Goal: Task Accomplishment & Management: Use online tool/utility

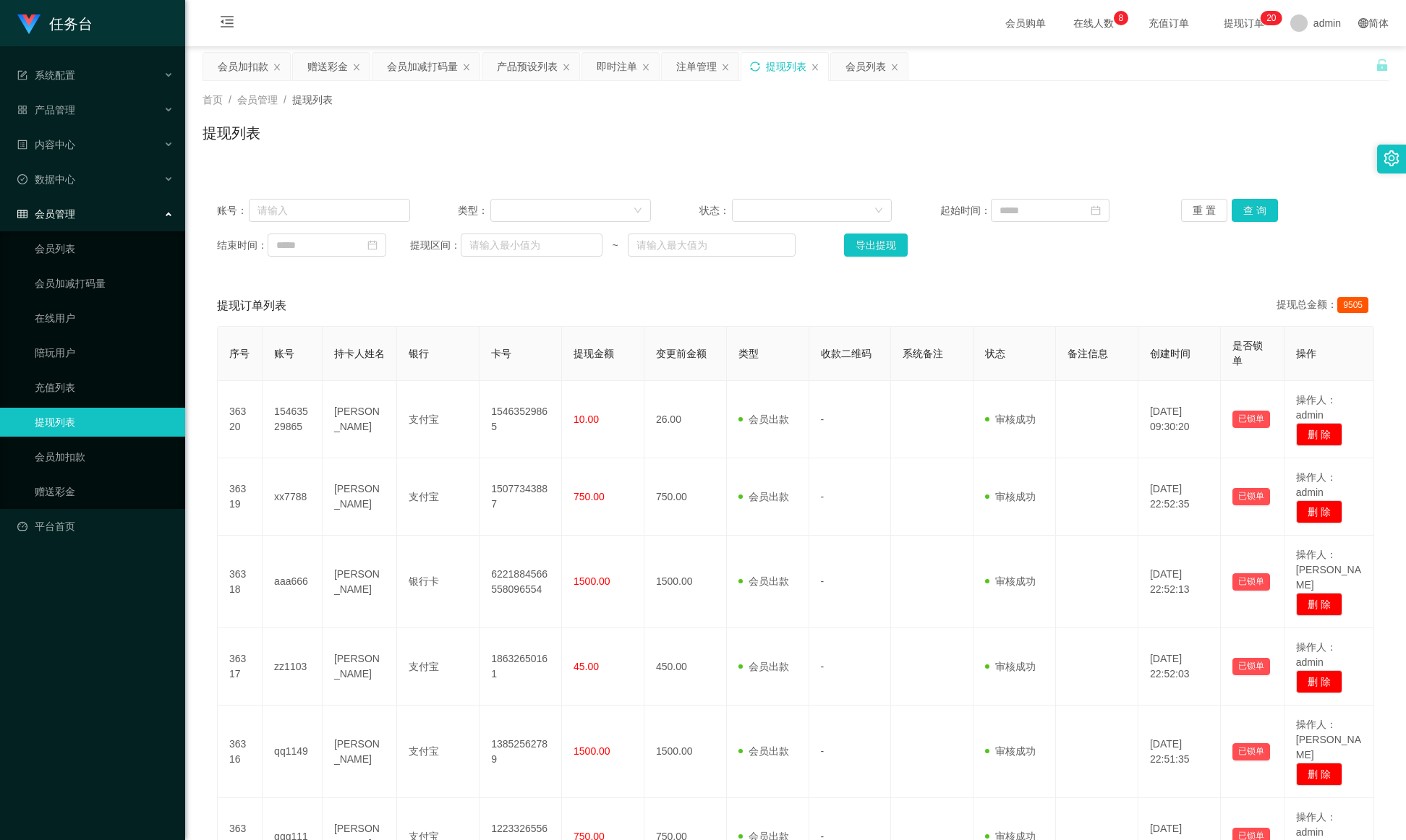
click at [760, 66] on icon "图标: sync" at bounding box center [754, 66] width 10 height 10
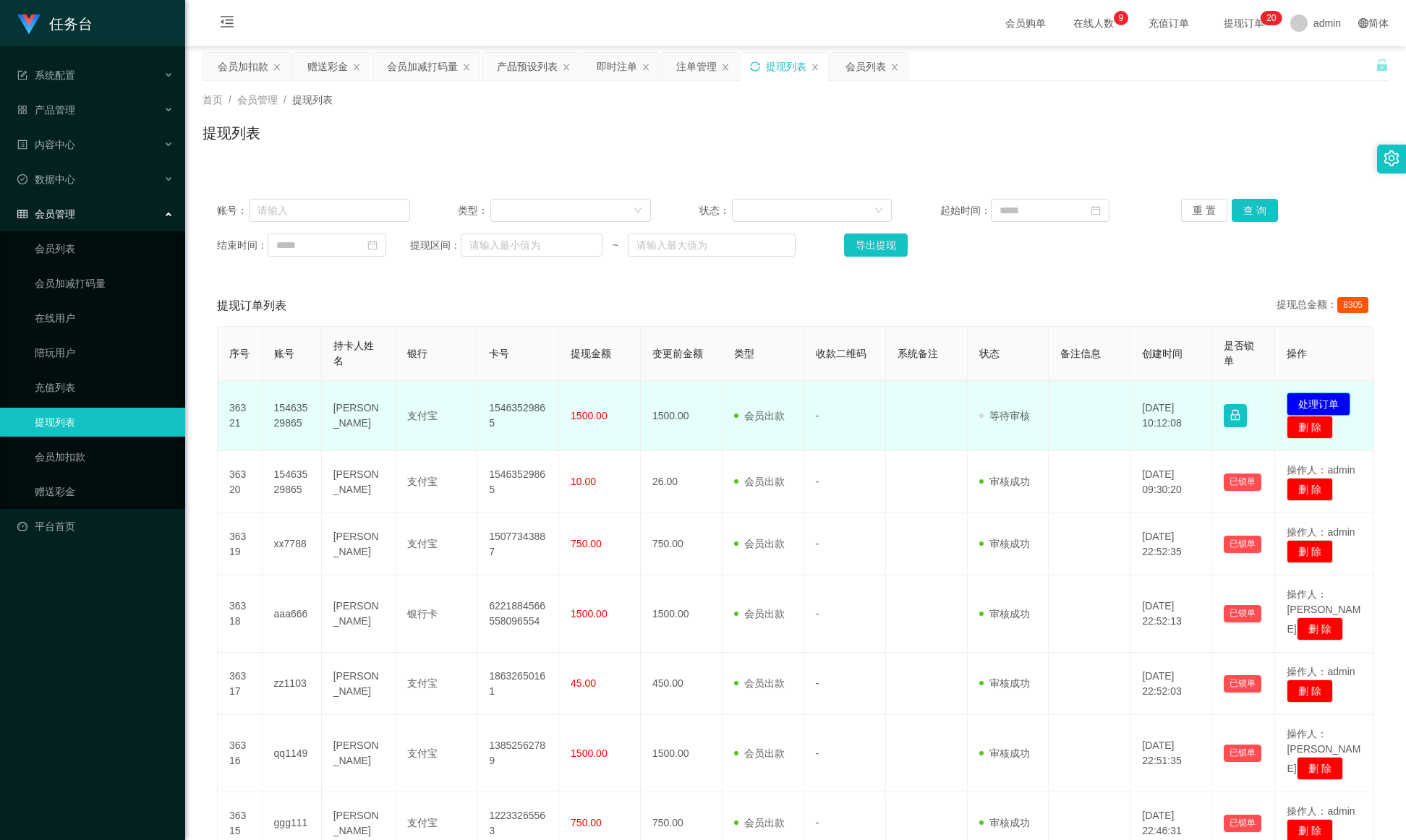
click at [1313, 395] on button "处理订单" at bounding box center [1318, 404] width 63 height 23
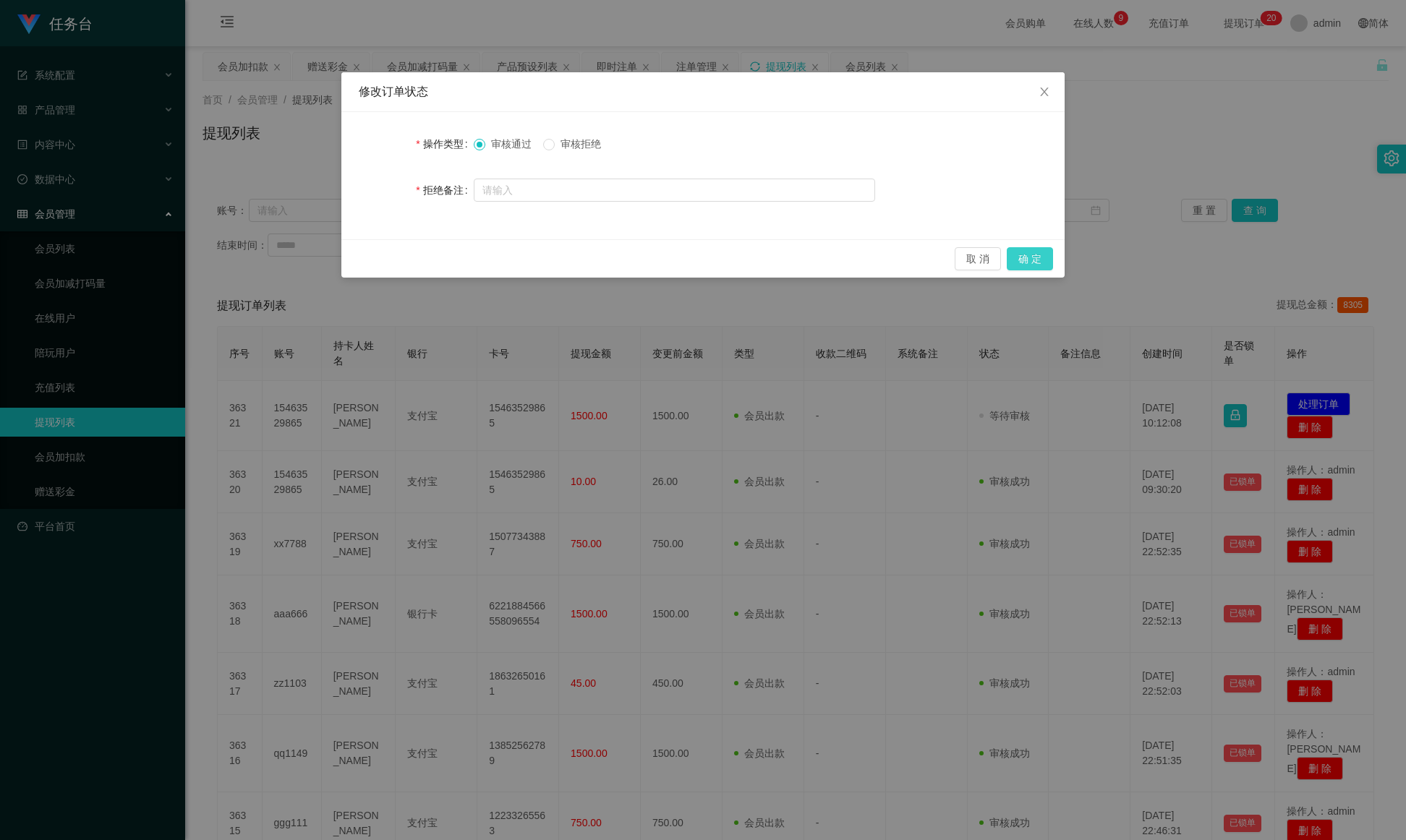
click at [1029, 256] on button "确 定" at bounding box center [1030, 258] width 47 height 23
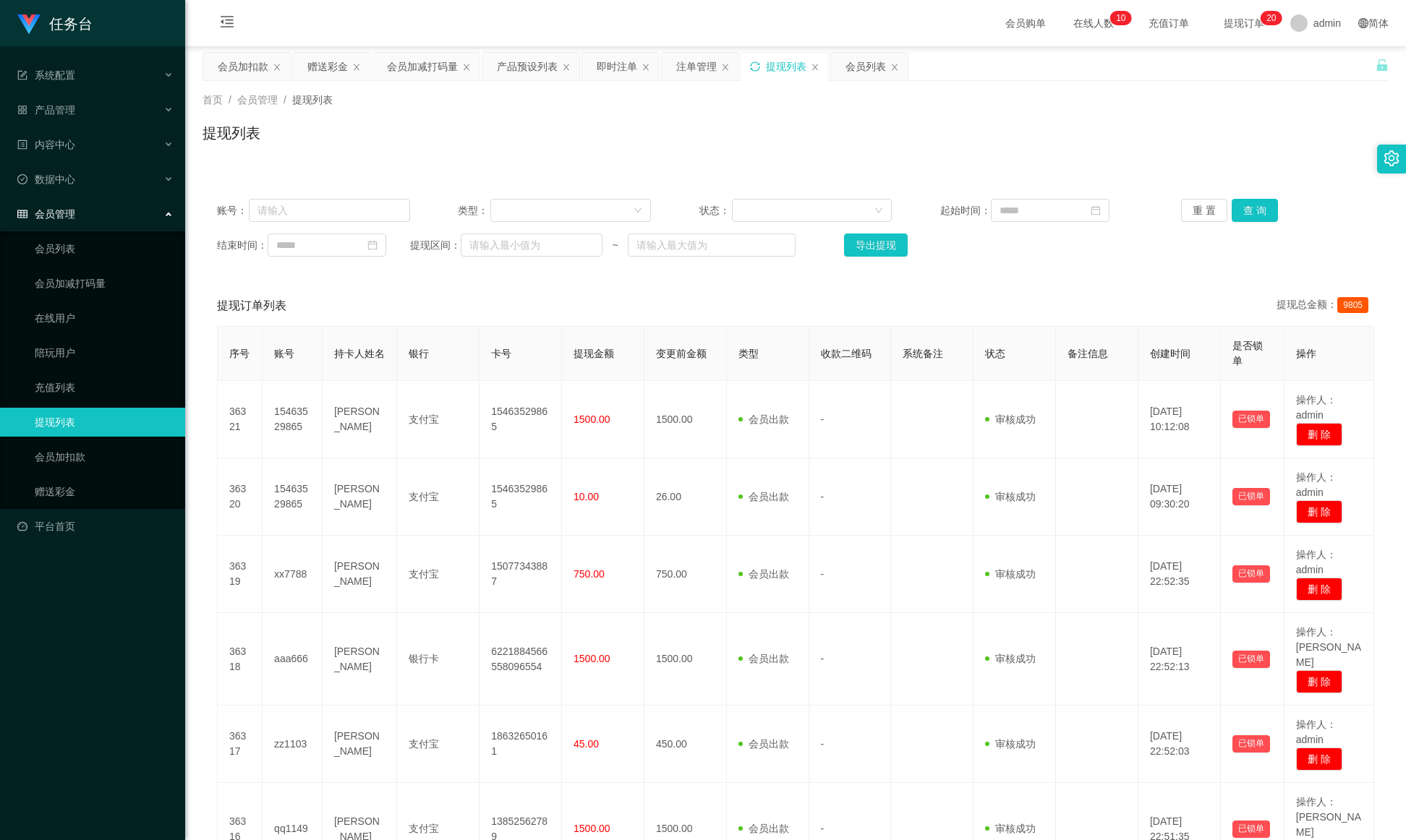
click at [761, 71] on icon "图标: sync" at bounding box center [754, 66] width 10 height 10
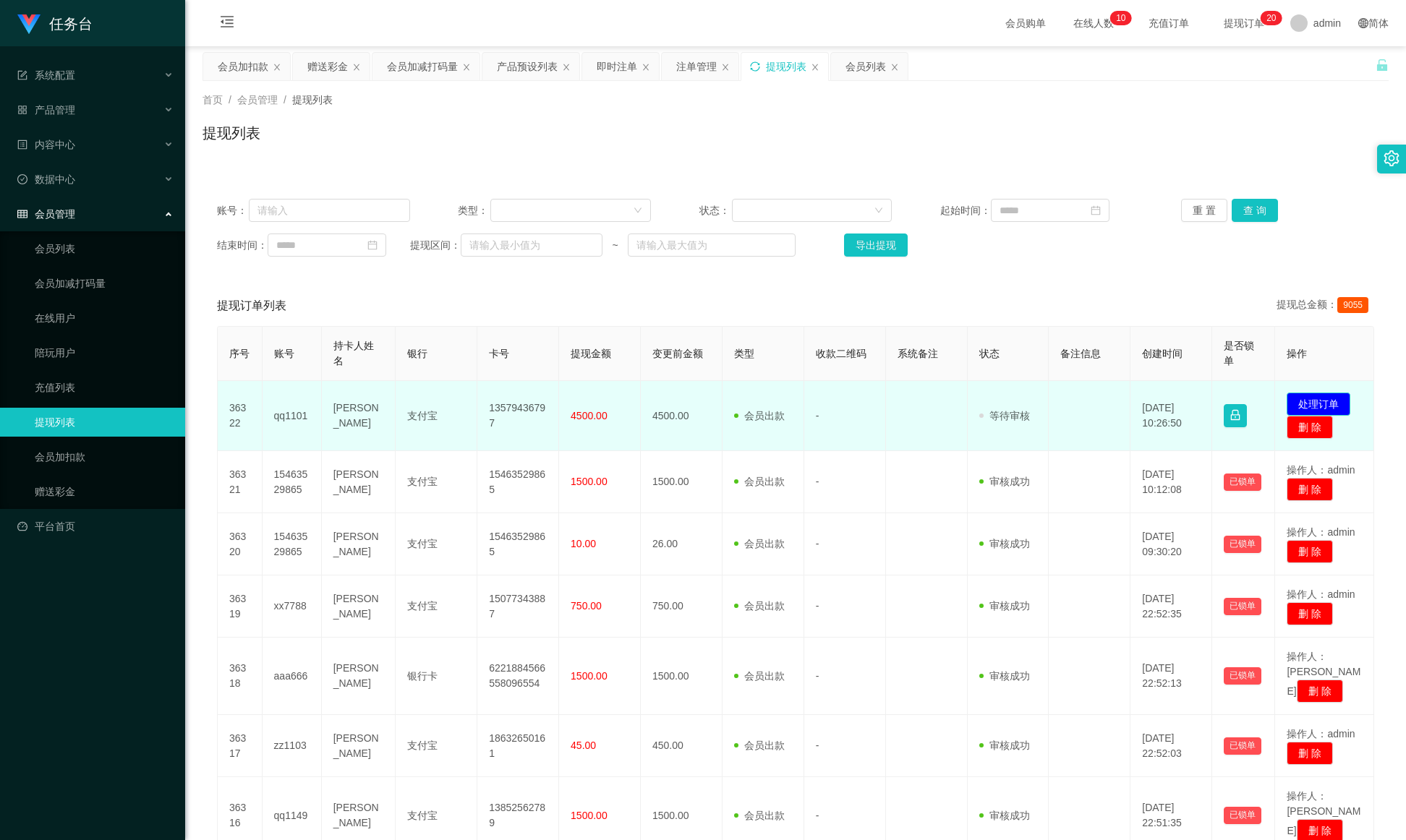
click at [1313, 402] on button "处理订单" at bounding box center [1318, 404] width 63 height 23
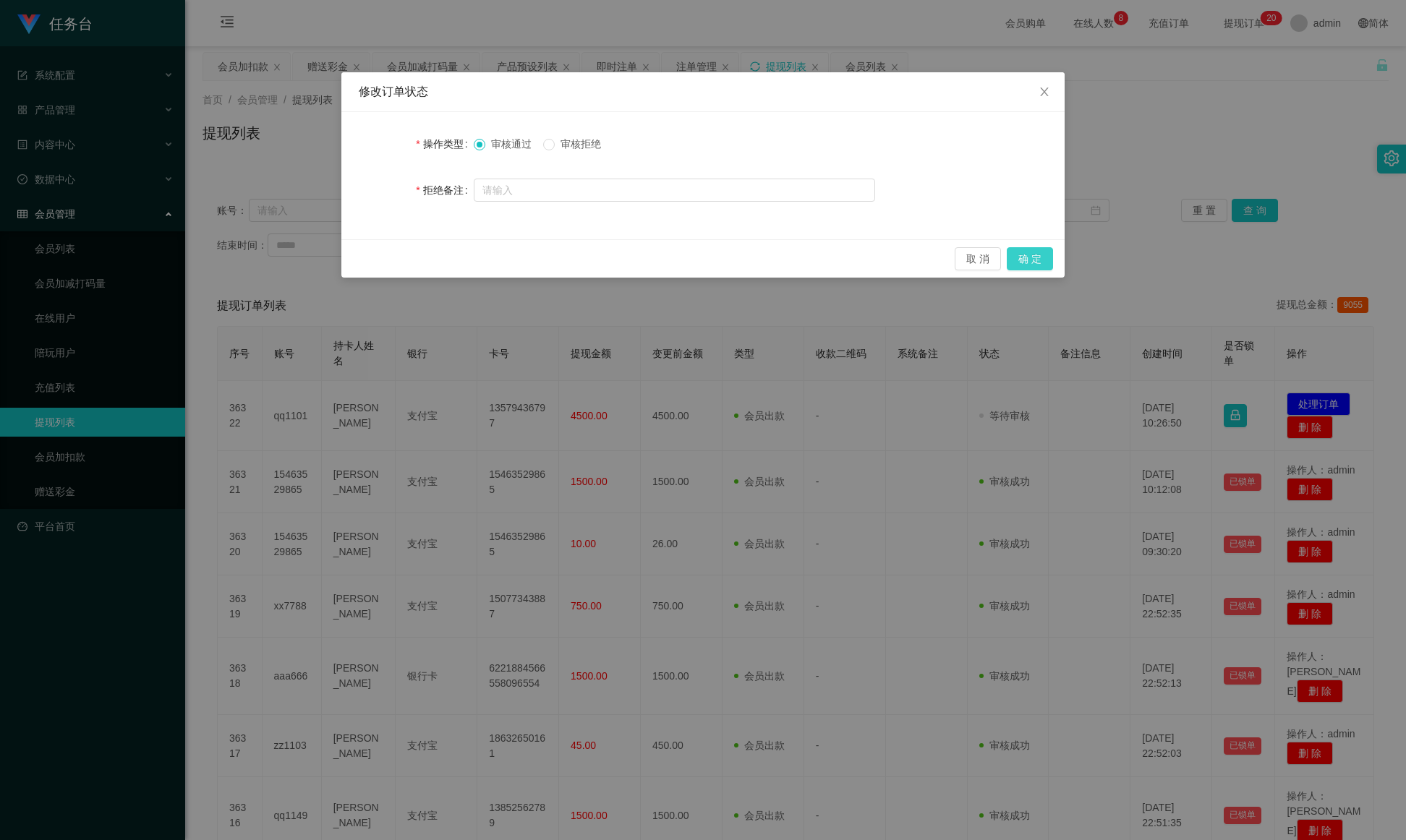
click at [1035, 255] on button "确 定" at bounding box center [1030, 258] width 47 height 23
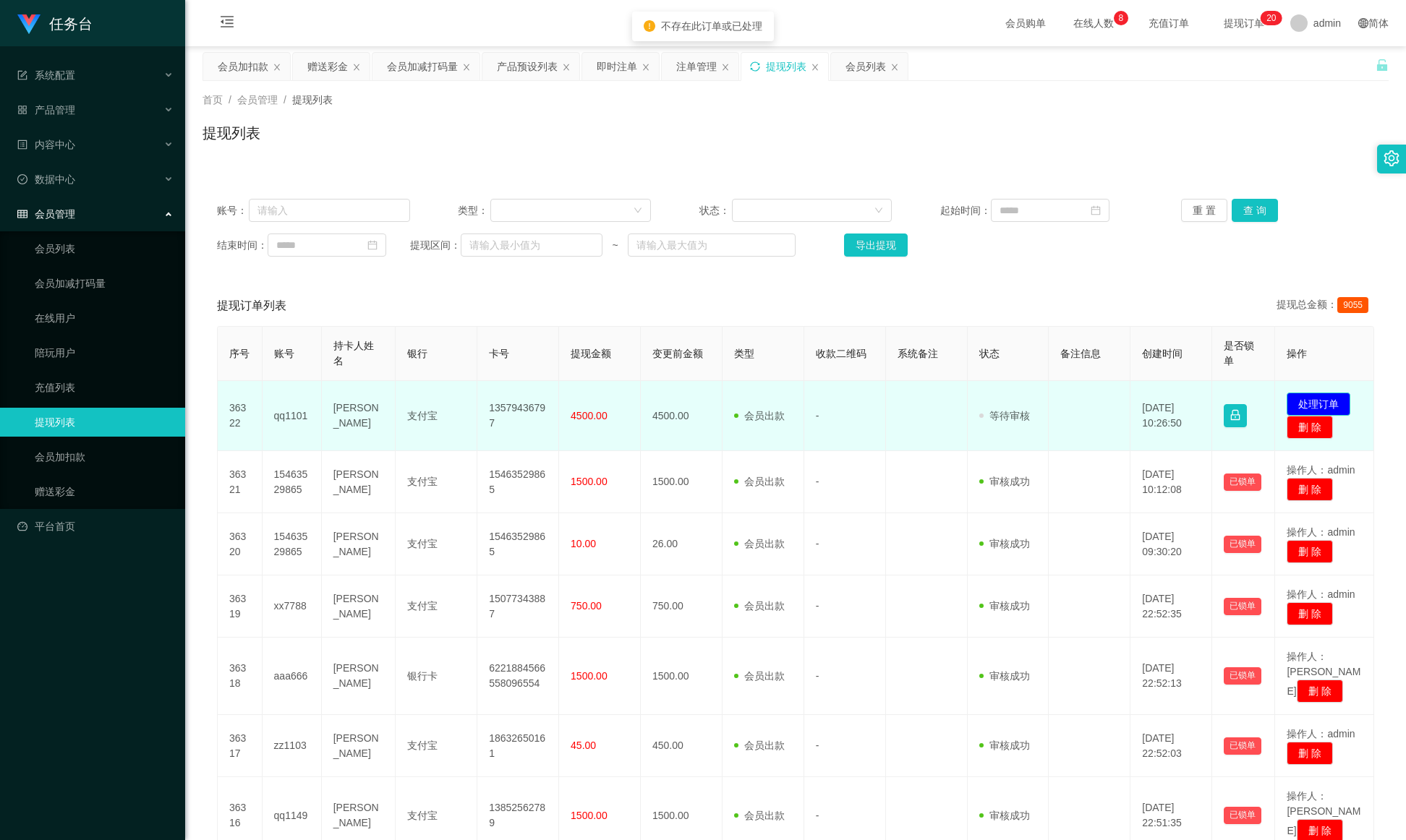
click at [1301, 396] on button "处理订单" at bounding box center [1318, 404] width 63 height 23
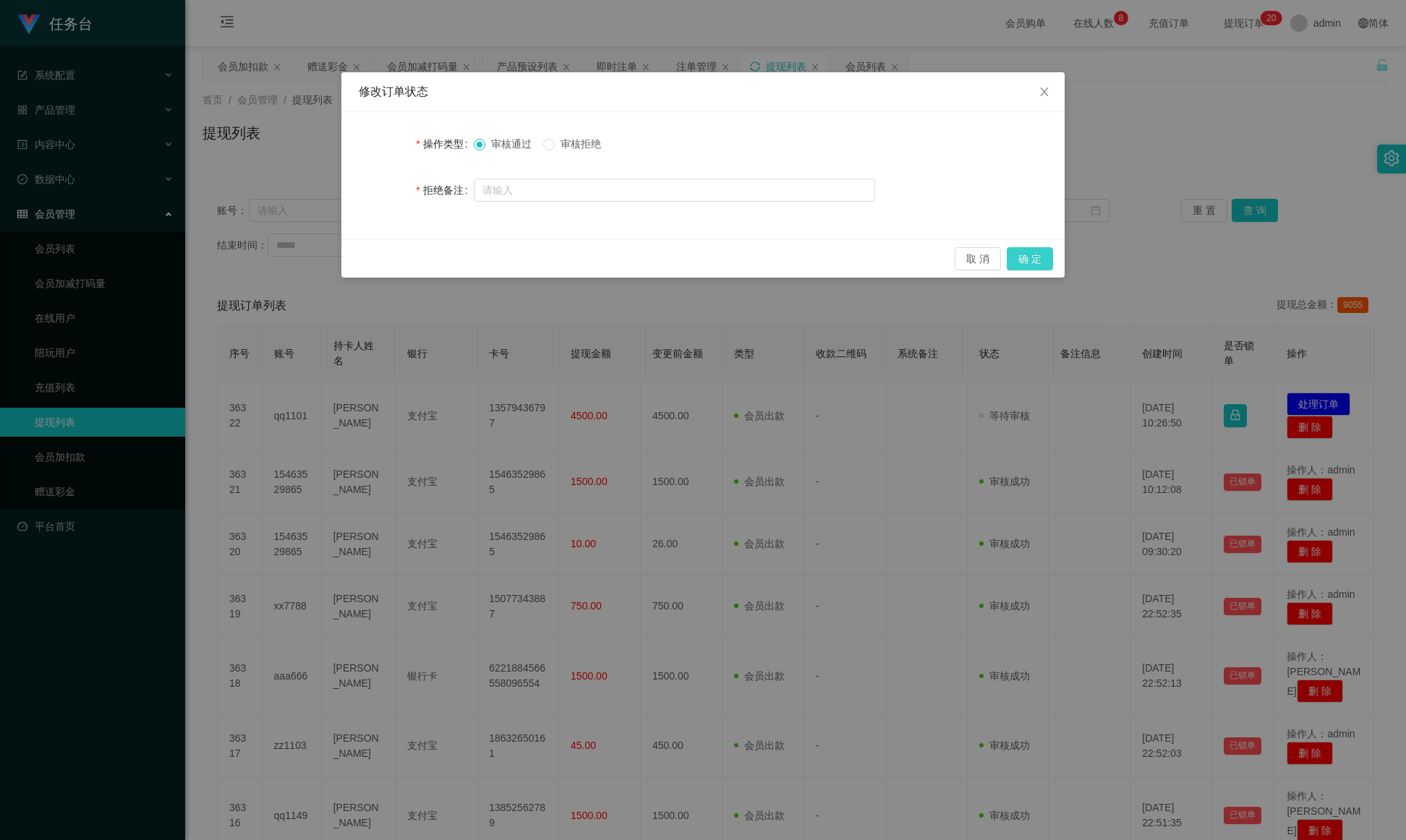
click at [1029, 254] on button "确 定" at bounding box center [1030, 258] width 47 height 23
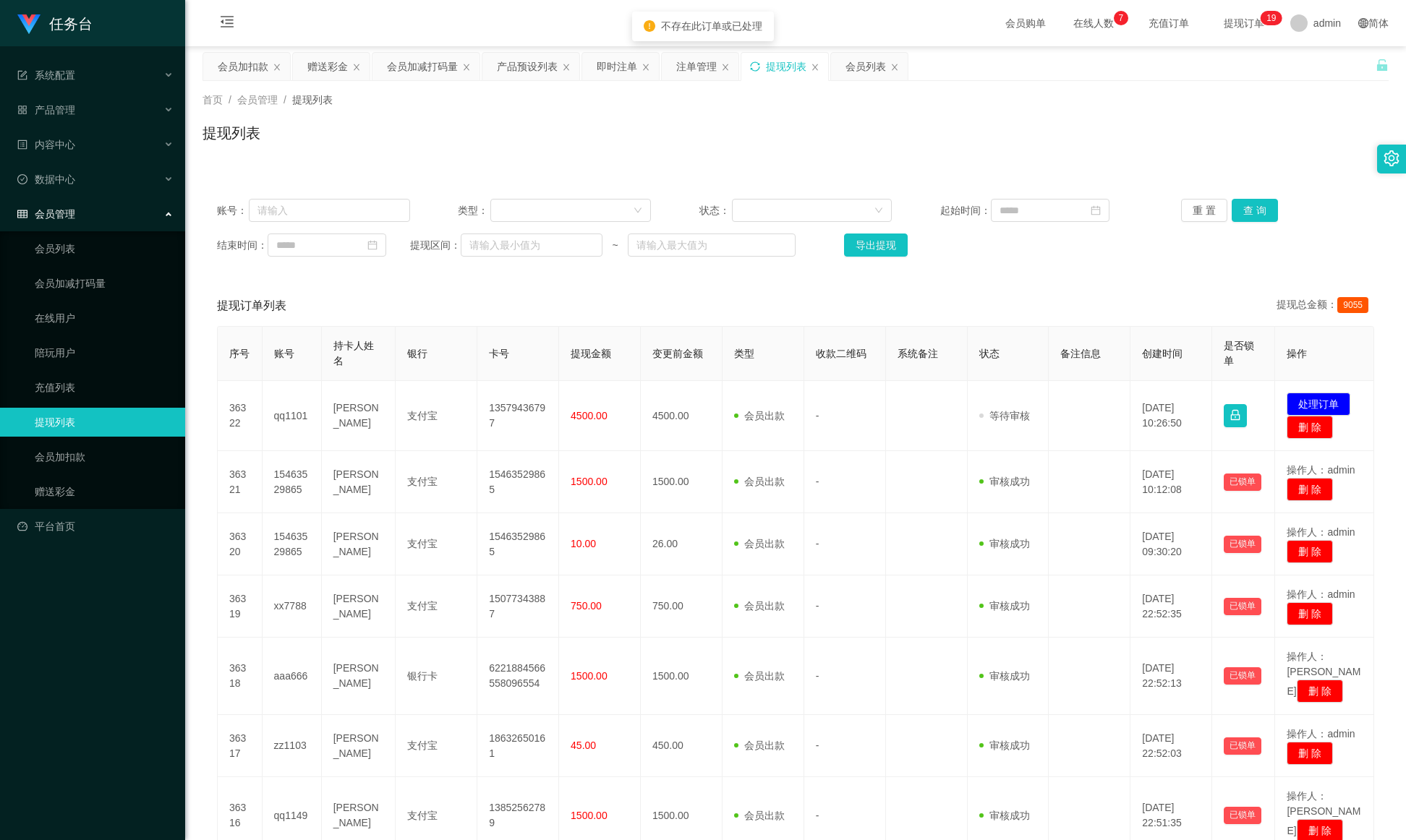
click at [766, 70] on div "提现列表" at bounding box center [785, 67] width 87 height 27
click at [755, 68] on icon "图标: sync" at bounding box center [754, 66] width 10 height 10
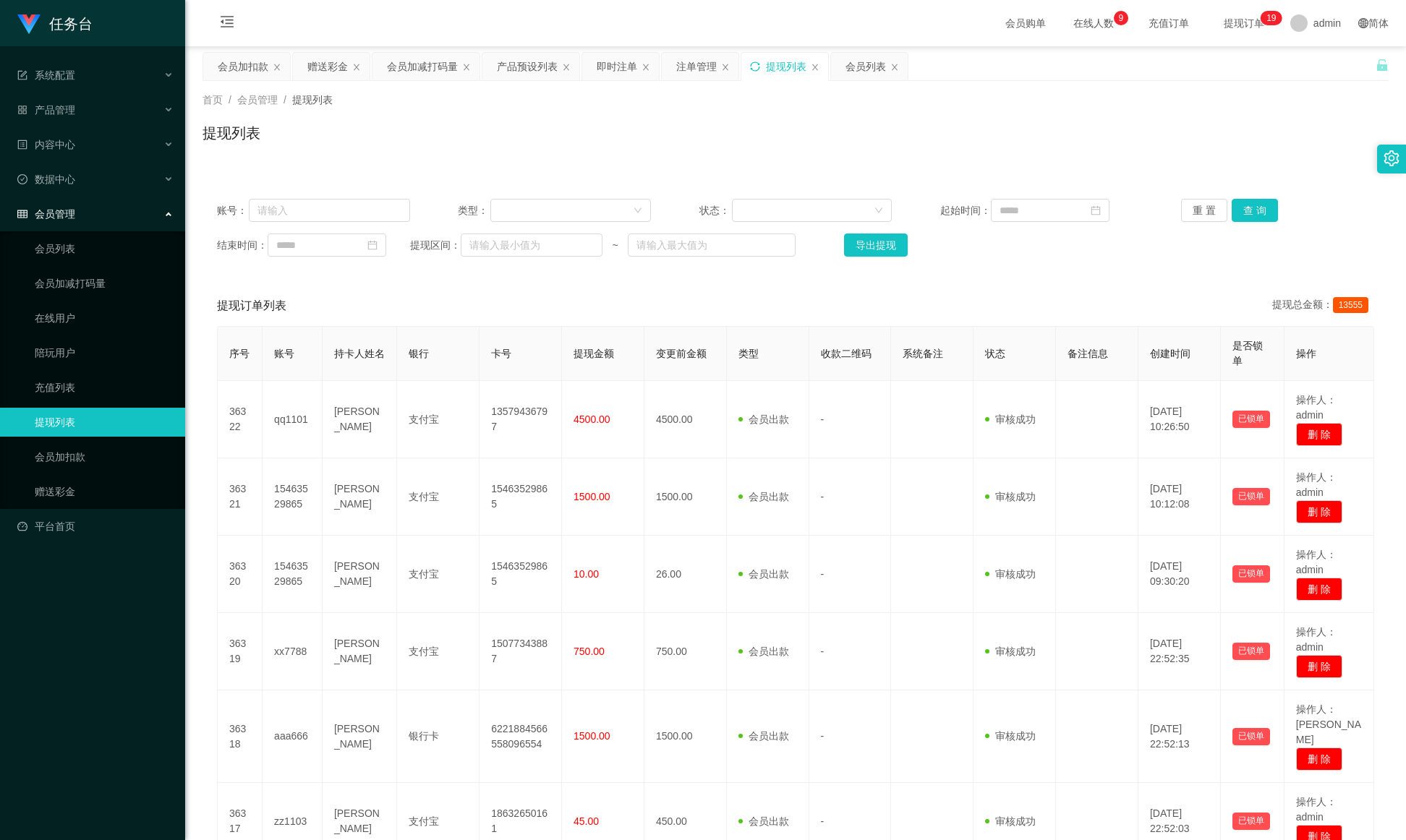
click at [1074, 163] on div "首页 / 会员管理 / 提现列表 / 提现列表" at bounding box center [796, 124] width 1221 height 86
